Goal: Task Accomplishment & Management: Manage account settings

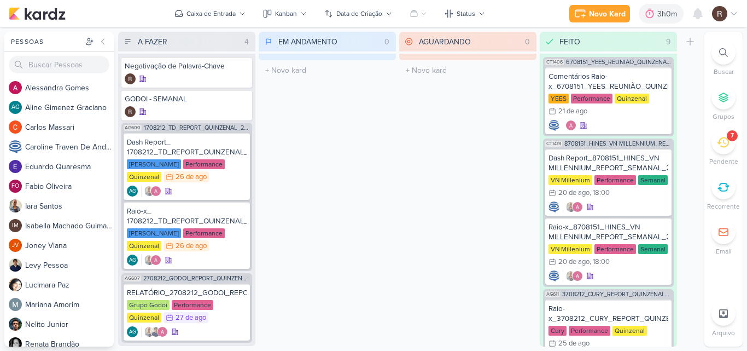
scroll to position [668, 0]
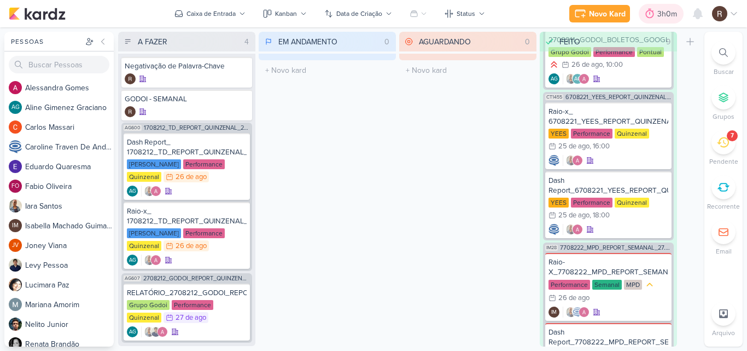
click at [650, 16] on icon at bounding box center [649, 13] width 11 height 11
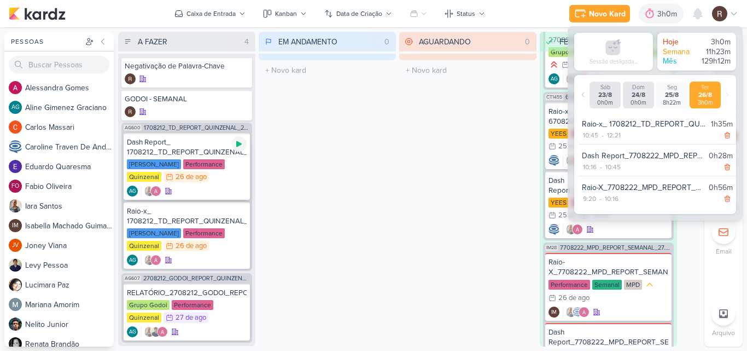
click at [237, 148] on icon at bounding box center [239, 143] width 9 height 9
click at [192, 147] on div "Dash Report_ 1708212_TD_REPORT_QUINZENAL_27.08" at bounding box center [187, 147] width 120 height 20
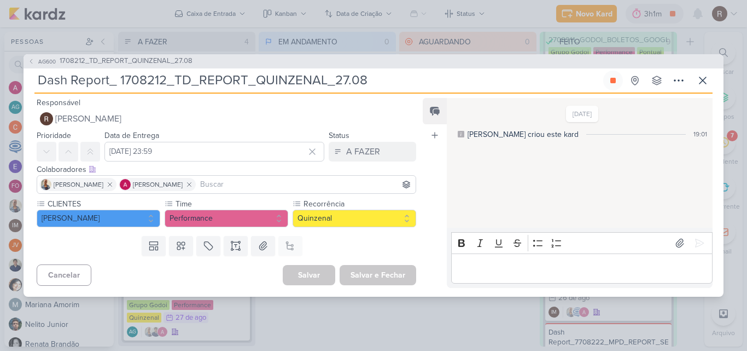
click at [487, 266] on p "Editor editing area: main" at bounding box center [582, 267] width 250 height 13
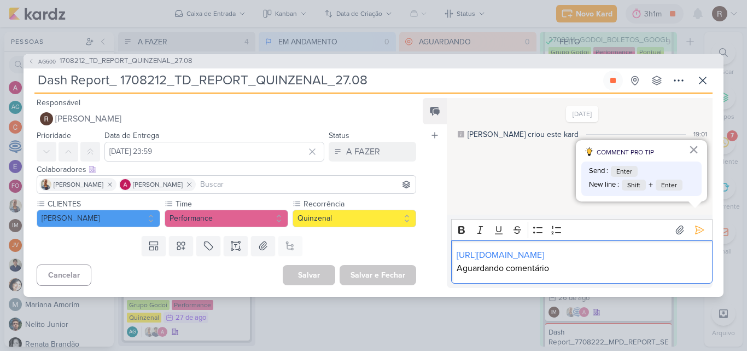
click at [558, 266] on p "Aguardando comentário" at bounding box center [582, 267] width 250 height 13
click at [694, 224] on icon at bounding box center [699, 229] width 11 height 11
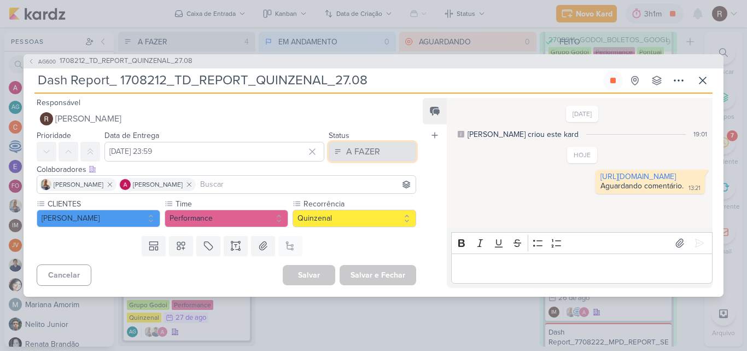
click at [390, 151] on button "A FAZER" at bounding box center [372, 152] width 87 height 20
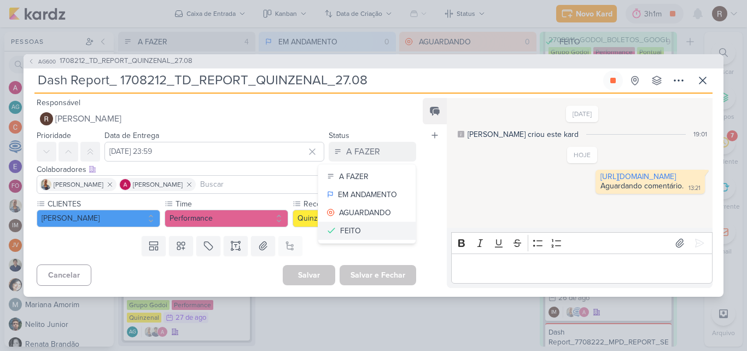
click at [360, 228] on button "FEITO" at bounding box center [366, 230] width 97 height 18
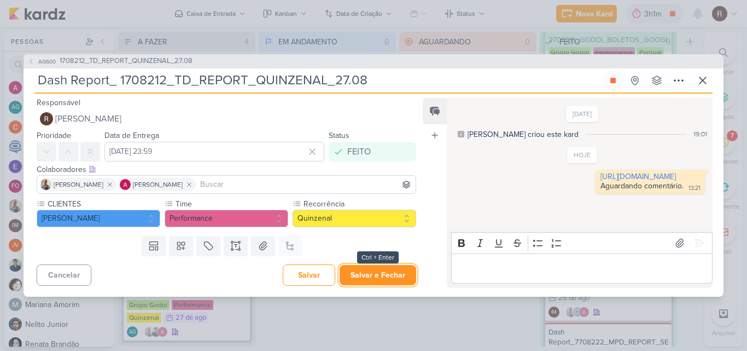
click at [375, 272] on button "Salvar e Fechar" at bounding box center [378, 275] width 77 height 20
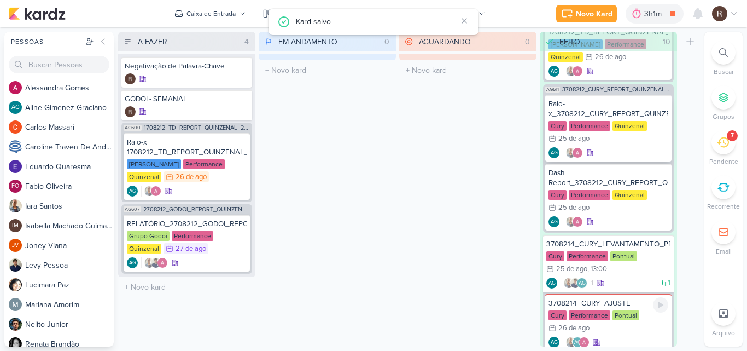
scroll to position [285, 0]
click at [241, 225] on icon at bounding box center [238, 226] width 5 height 6
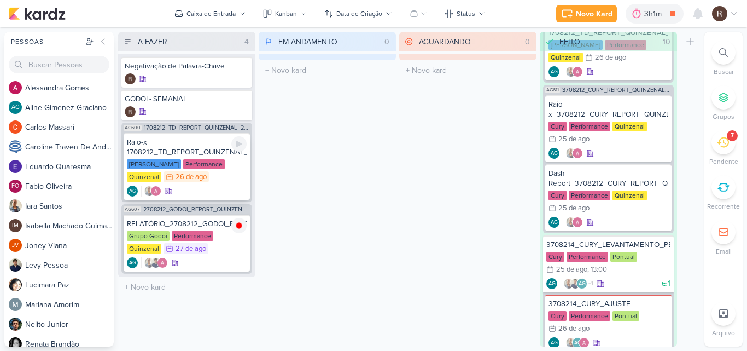
click at [201, 154] on div "Raio-x_ 1708212_TD_REPORT_QUINZENAL_27.08" at bounding box center [187, 147] width 120 height 20
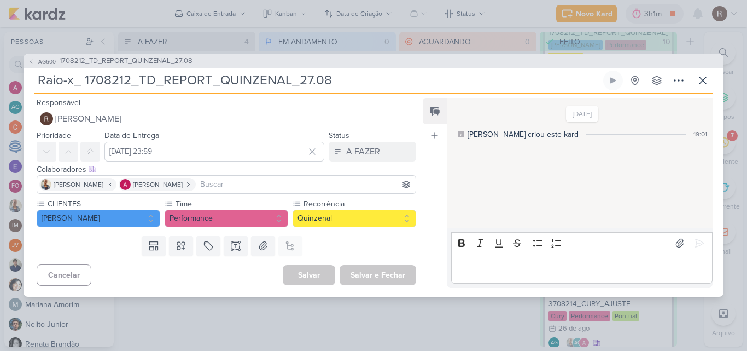
click at [488, 272] on p "Editor editing area: main" at bounding box center [582, 267] width 250 height 13
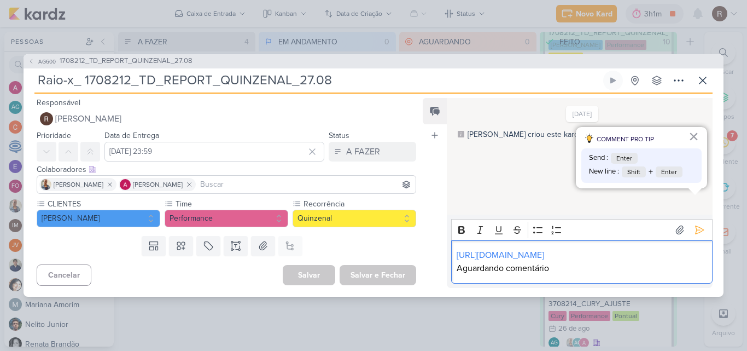
click at [561, 267] on p "Aguardando comentário" at bounding box center [582, 267] width 250 height 13
click at [696, 226] on icon at bounding box center [700, 230] width 8 height 8
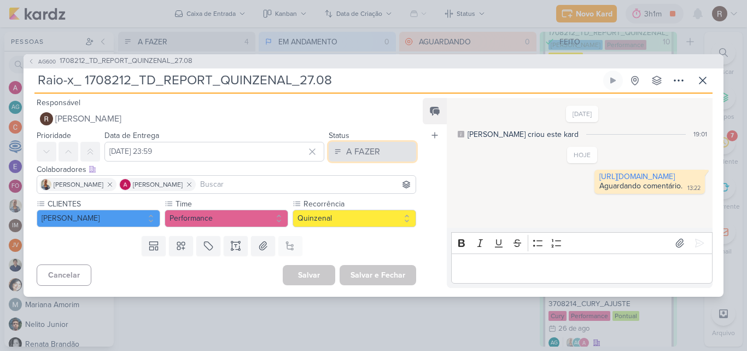
click at [371, 151] on div "A FAZER" at bounding box center [363, 151] width 34 height 13
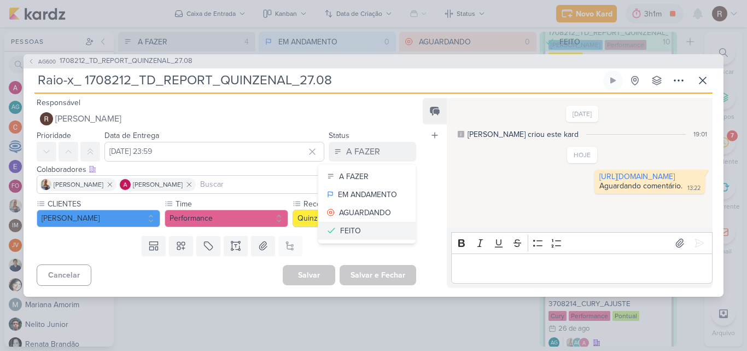
click at [370, 232] on button "FEITO" at bounding box center [366, 230] width 97 height 18
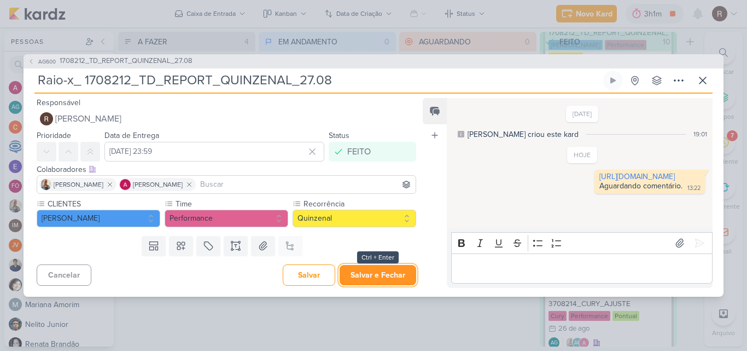
click at [375, 271] on button "Salvar e Fechar" at bounding box center [378, 275] width 77 height 20
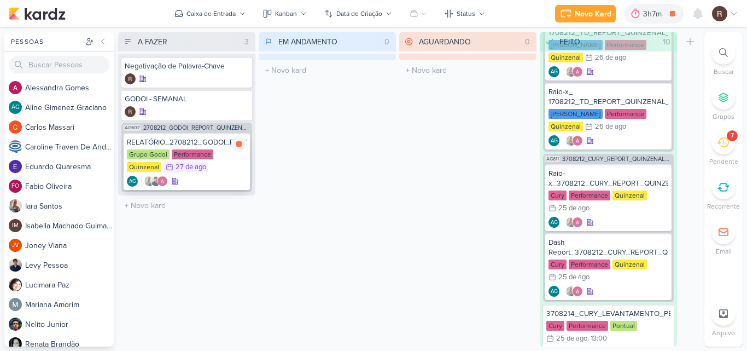
click at [197, 150] on div "Performance" at bounding box center [193, 154] width 42 height 10
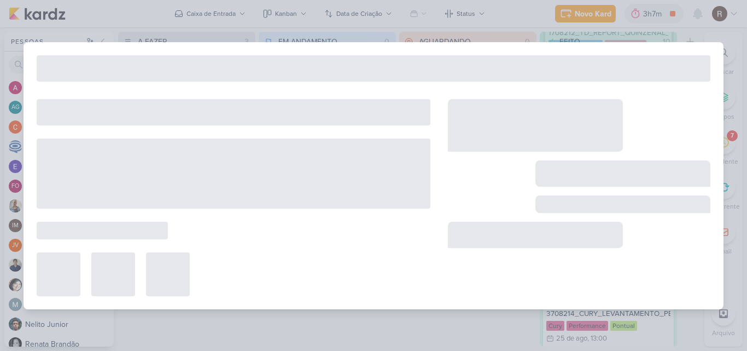
type input "RELATÓRIO_2708212_GODOI_REPORT_QUINZENAL_28.08"
type input "[DATE] 23:59"
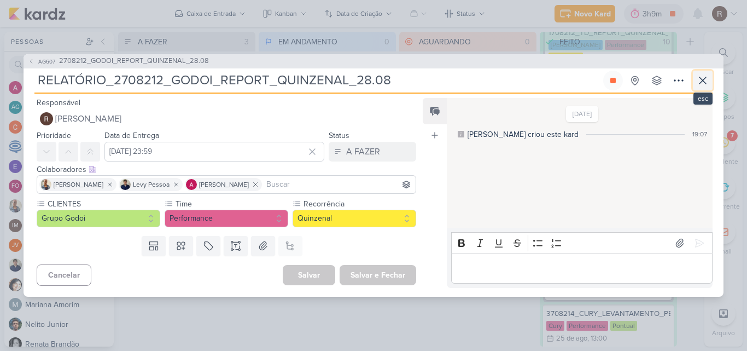
click at [709, 78] on button at bounding box center [703, 81] width 20 height 20
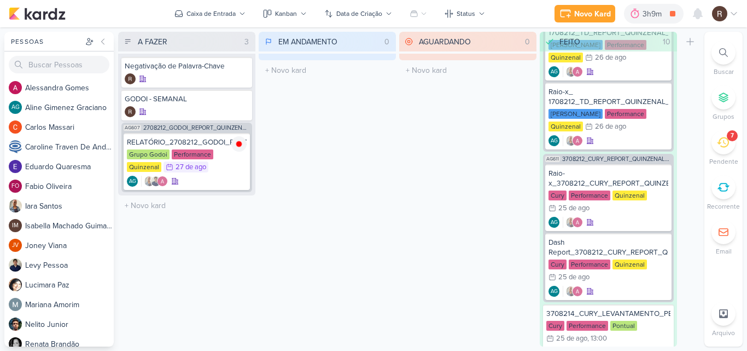
click at [459, 147] on div "AGUARDANDO 0 Mover Para Esquerda Mover Para Direita [GEOGRAPHIC_DATA] O título …" at bounding box center [467, 189] width 137 height 314
click at [721, 146] on icon at bounding box center [723, 142] width 12 height 10
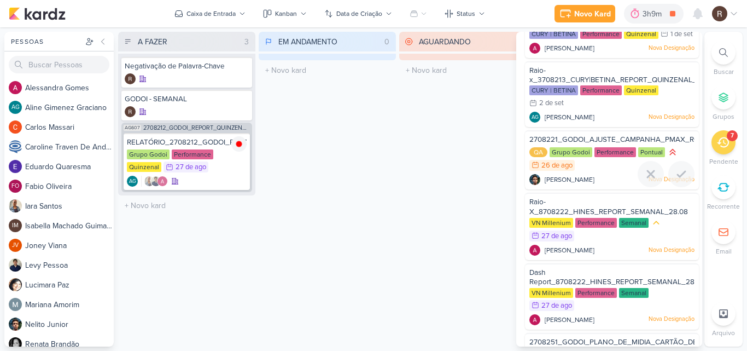
scroll to position [161, 0]
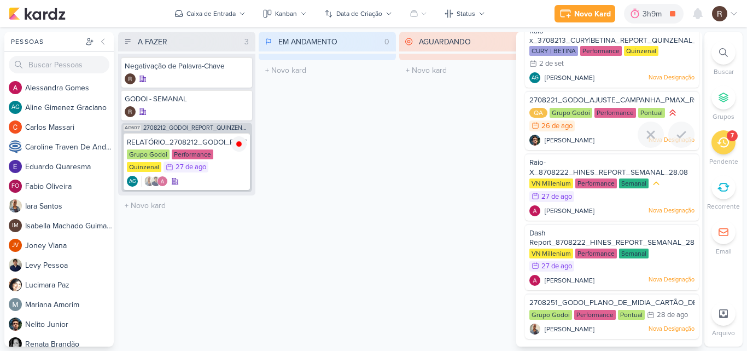
click at [582, 118] on div "QA Grupo Godoi Performance Pontual 26/8" at bounding box center [611, 119] width 165 height 25
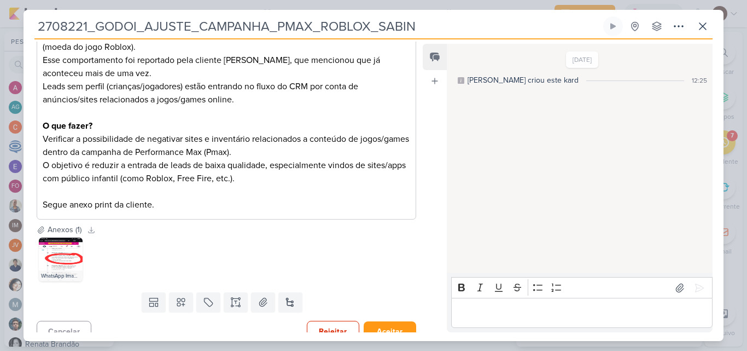
scroll to position [266, 0]
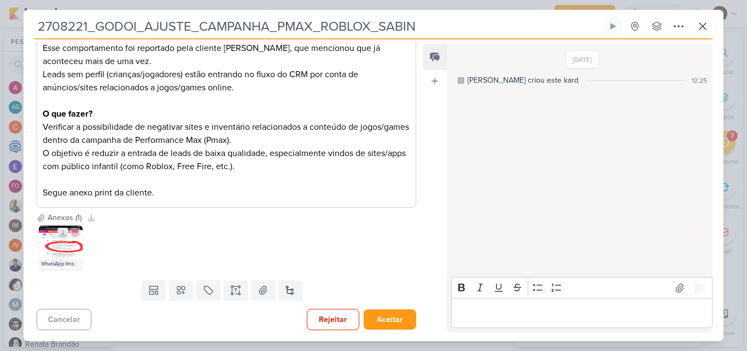
click at [62, 232] on icon at bounding box center [63, 233] width 8 height 8
click at [706, 31] on icon at bounding box center [702, 26] width 13 height 13
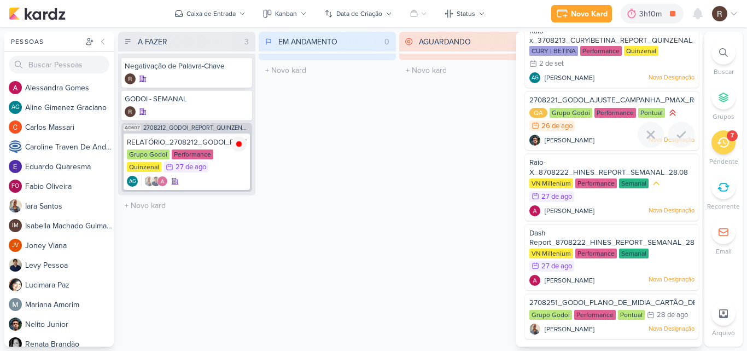
click at [609, 100] on span "2708221_GODOI_AJUSTE_CAMPANHA_PMAX_ROBLOX_SABIN" at bounding box center [636, 100] width 214 height 9
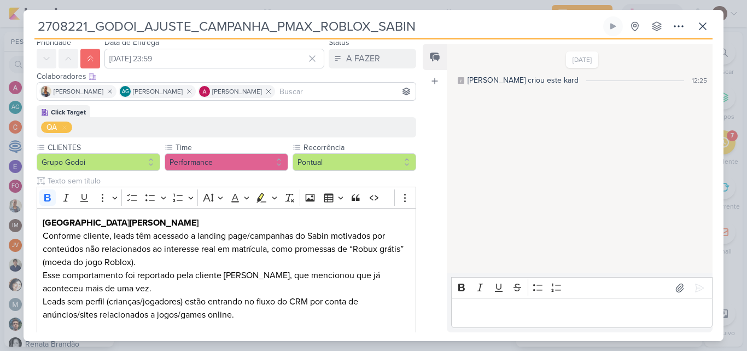
scroll to position [0, 0]
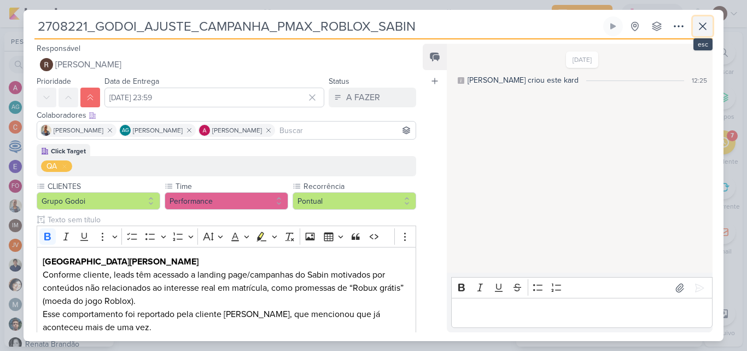
click at [698, 27] on icon at bounding box center [702, 26] width 13 height 13
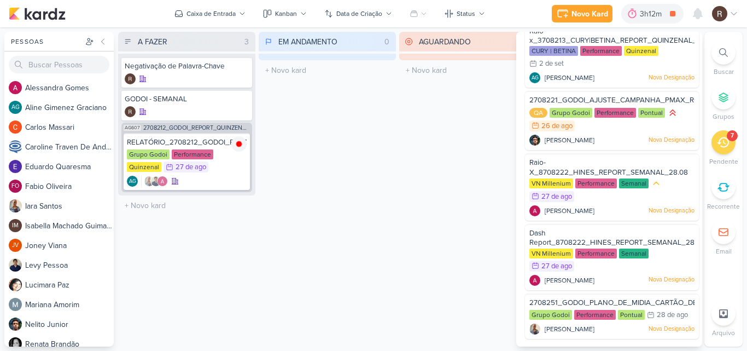
click at [392, 182] on div "EM ANDAMENTO 0 Mover Para Esquerda Mover Para Direita [GEOGRAPHIC_DATA] O títul…" at bounding box center [327, 189] width 137 height 314
